Goal: Entertainment & Leisure: Consume media (video, audio)

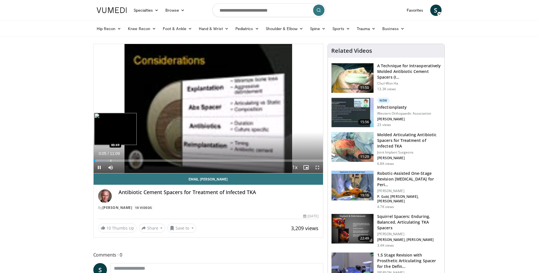
click at [111, 161] on div "Progress Bar" at bounding box center [111, 160] width 1 height 2
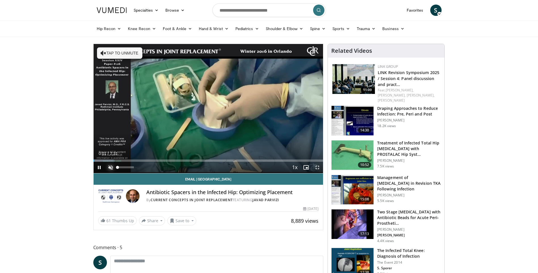
click at [110, 166] on span "Video Player" at bounding box center [110, 167] width 11 height 11
click at [115, 166] on span "Video Player" at bounding box center [110, 167] width 11 height 11
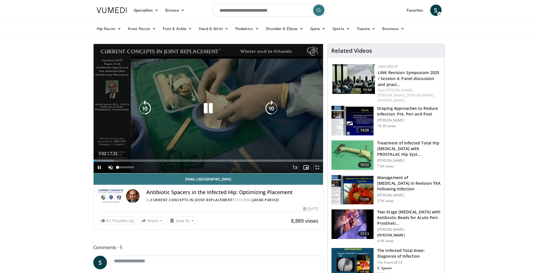
click at [117, 166] on video-js "**********" at bounding box center [209, 108] width 230 height 129
click at [111, 166] on span "Video Player" at bounding box center [110, 167] width 11 height 11
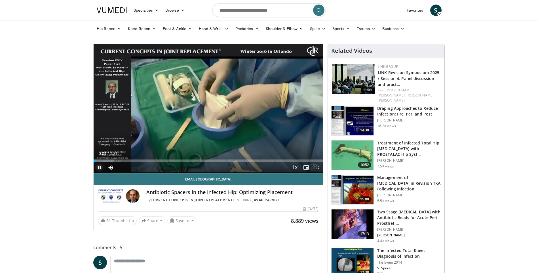
click at [96, 166] on span "Video Player" at bounding box center [99, 167] width 11 height 11
click at [99, 168] on span "Video Player" at bounding box center [99, 167] width 11 height 11
click at [103, 162] on span "Video Player" at bounding box center [99, 167] width 11 height 11
click at [103, 160] on div "Loaded : 10.98% 0:19 0:19" at bounding box center [209, 160] width 230 height 2
click at [101, 166] on span "Video Player" at bounding box center [99, 167] width 11 height 11
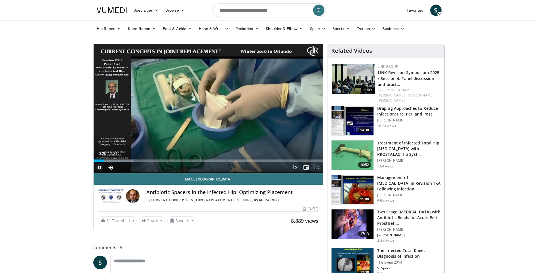
click at [101, 168] on span "Video Player" at bounding box center [99, 167] width 11 height 11
